Goal: Task Accomplishment & Management: Use online tool/utility

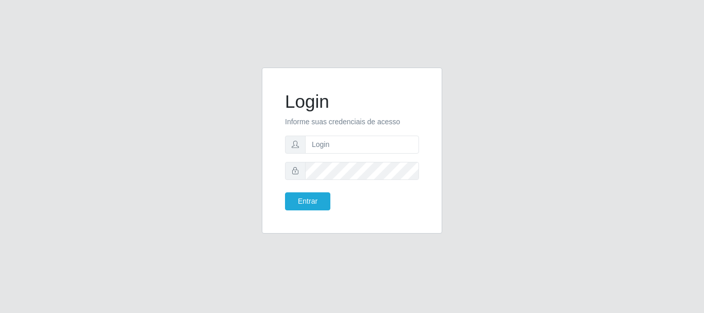
click at [324, 144] on input "text" at bounding box center [362, 145] width 114 height 18
type input "[PERSON_NAME]"
click at [285, 192] on button "Entrar" at bounding box center [307, 201] width 45 height 18
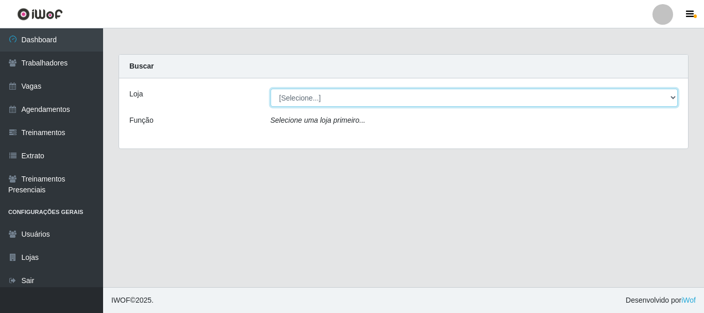
click at [344, 97] on select "[Selecione...] [GEOGRAPHIC_DATA]" at bounding box center [475, 98] width 408 height 18
select select "279"
click at [271, 89] on select "[Selecione...] [GEOGRAPHIC_DATA]" at bounding box center [475, 98] width 408 height 18
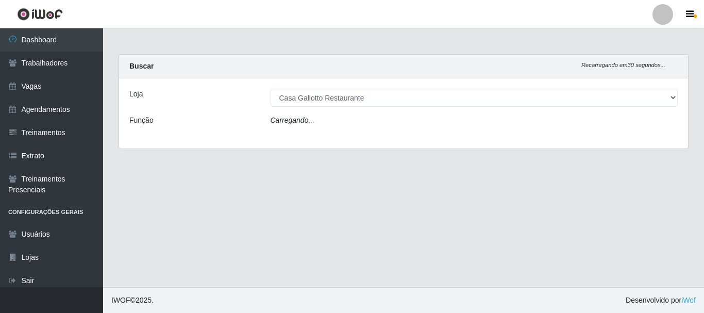
click at [341, 124] on div "Carregando..." at bounding box center [474, 122] width 423 height 15
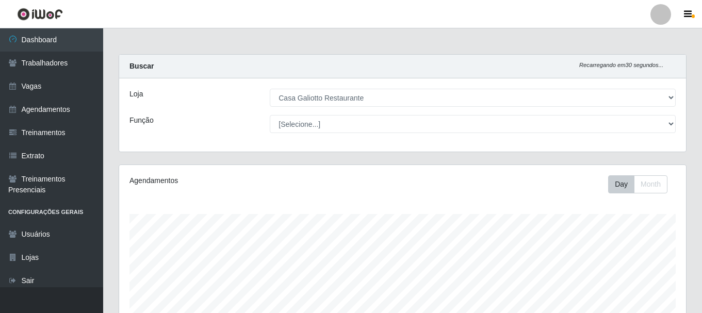
scroll to position [214, 567]
